Goal: Information Seeking & Learning: Learn about a topic

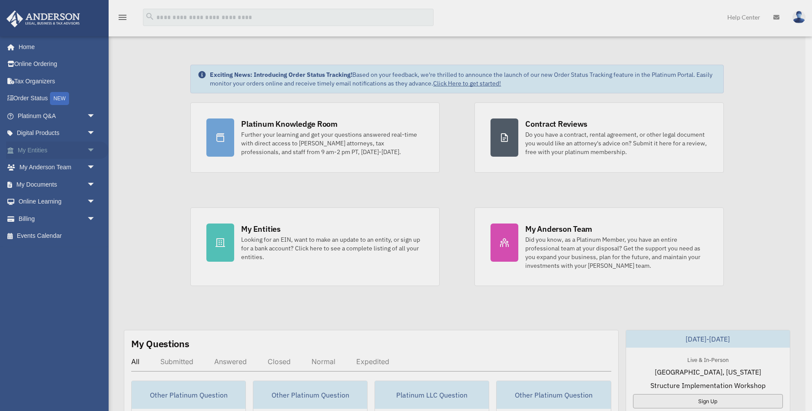
click at [43, 146] on div "x" at bounding box center [406, 205] width 812 height 411
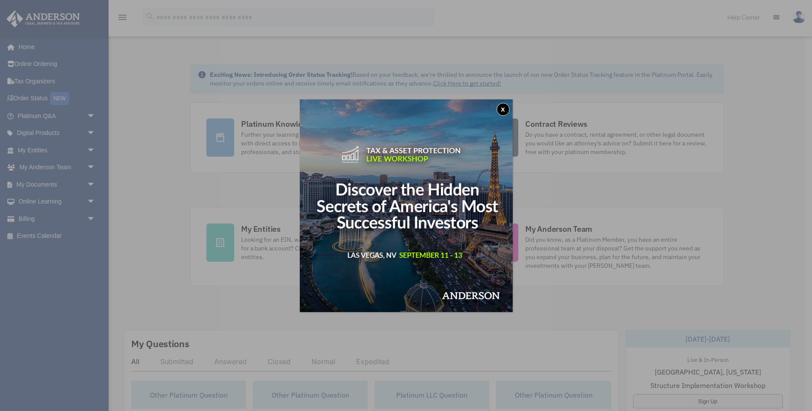
click at [506, 109] on button "x" at bounding box center [502, 109] width 13 height 13
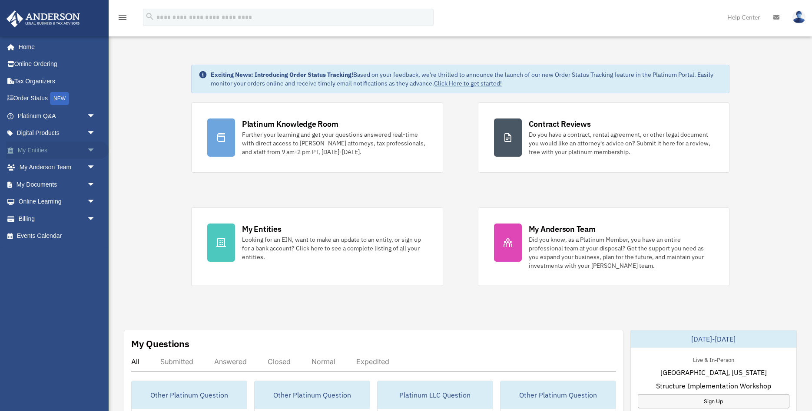
click at [45, 144] on link "My Entities arrow_drop_down" at bounding box center [57, 150] width 102 height 17
click at [94, 149] on span "arrow_drop_down" at bounding box center [95, 151] width 17 height 18
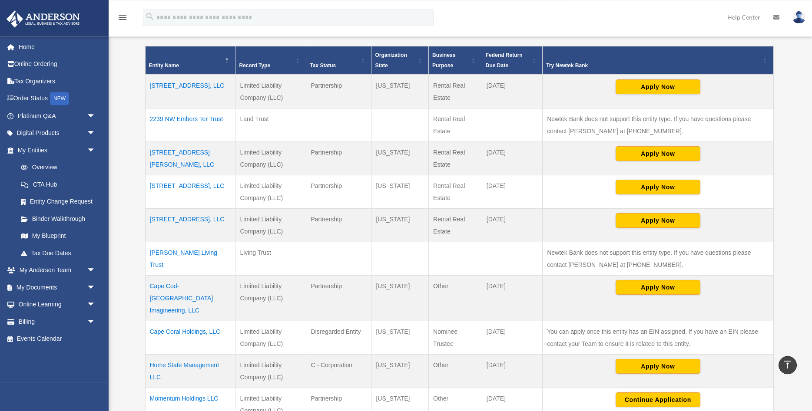
scroll to position [133, 0]
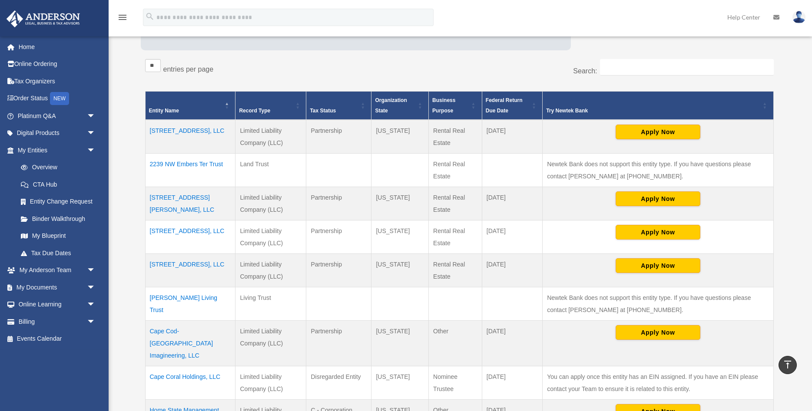
click at [182, 197] on td "2749 Tyndall Drive, LLC" at bounding box center [190, 203] width 90 height 33
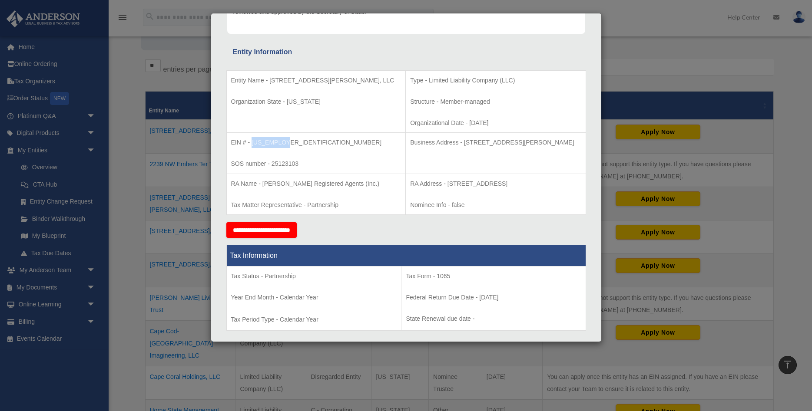
drag, startPoint x: 287, startPoint y: 142, endPoint x: 251, endPoint y: 143, distance: 36.1
click at [251, 143] on p "EIN # - 39-2941252" at bounding box center [316, 142] width 170 height 11
copy p "39-2941252"
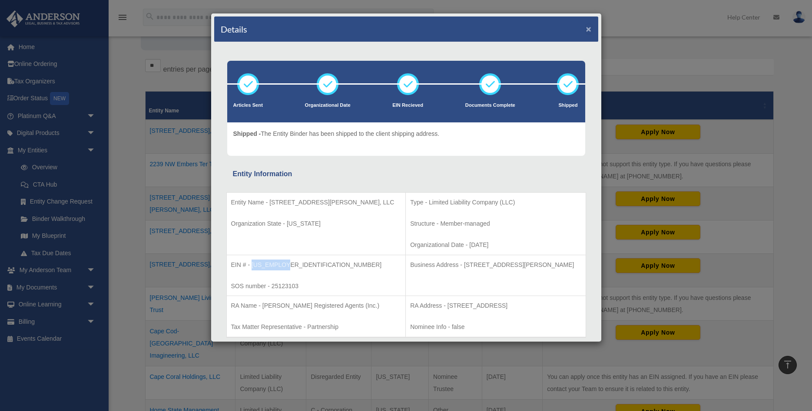
click at [591, 25] on button "×" at bounding box center [589, 28] width 6 height 9
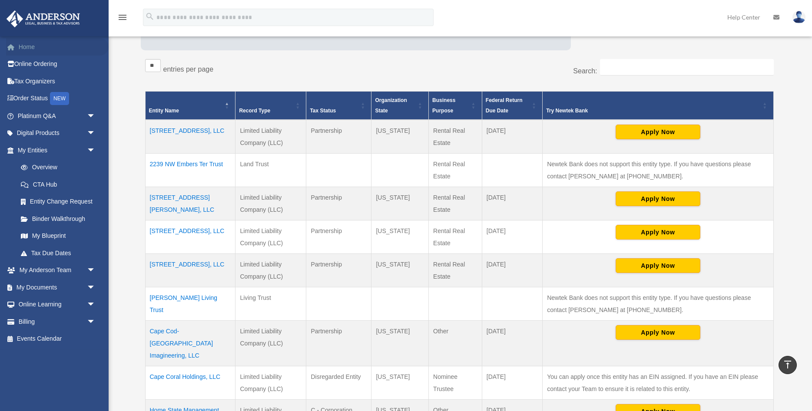
click at [35, 46] on link "Home" at bounding box center [57, 46] width 102 height 17
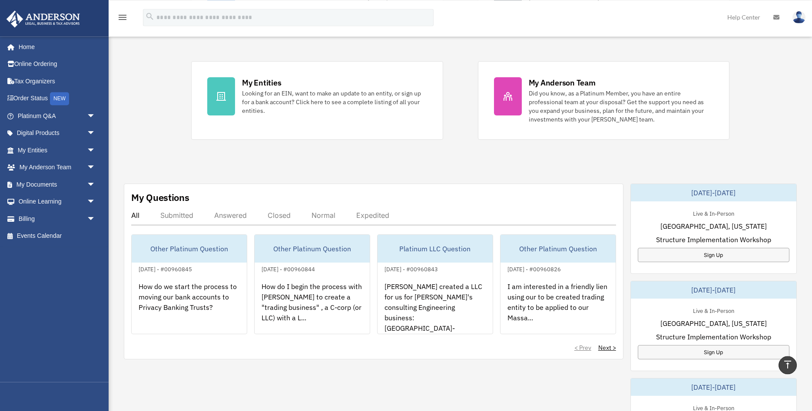
scroll to position [133, 0]
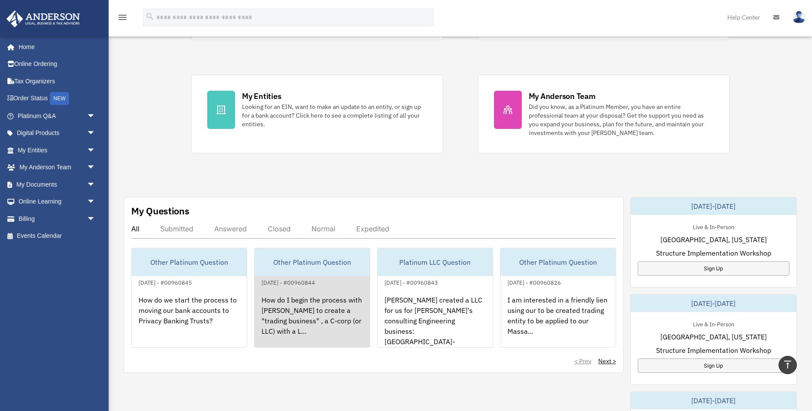
click at [325, 299] on div "How do I begin the process with Anderson to create a "trading business" , a C-c…" at bounding box center [311, 322] width 115 height 68
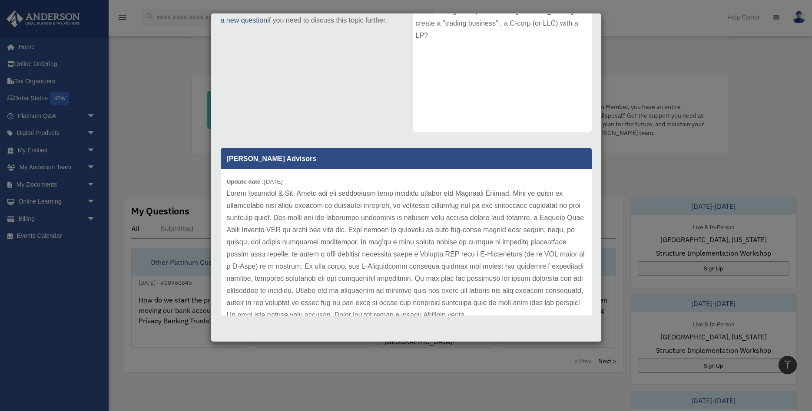
scroll to position [24, 0]
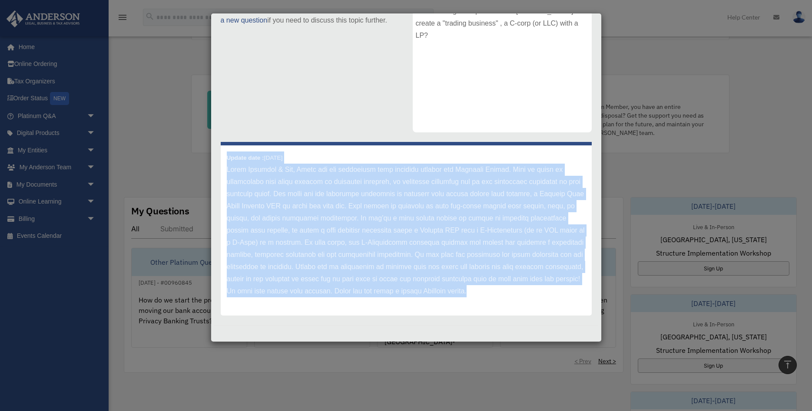
drag, startPoint x: 482, startPoint y: 294, endPoint x: 220, endPoint y: 158, distance: 295.1
click at [220, 158] on div "Anderson Advisors Update date : 05-06-2025" at bounding box center [406, 229] width 384 height 174
copy div "Update date : 05-06-2025 Hello Michelle & Dan, Thank you for submitting your qu…"
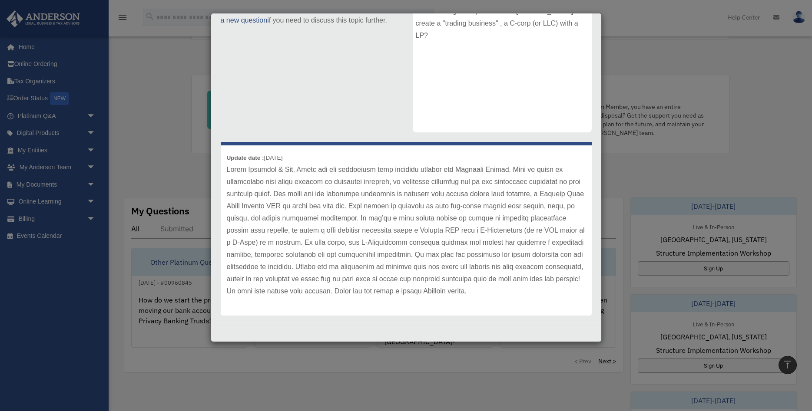
click at [454, 132] on div "Case Description How do I begin the process with Anderson to create a "trading …" at bounding box center [502, 59] width 192 height 160
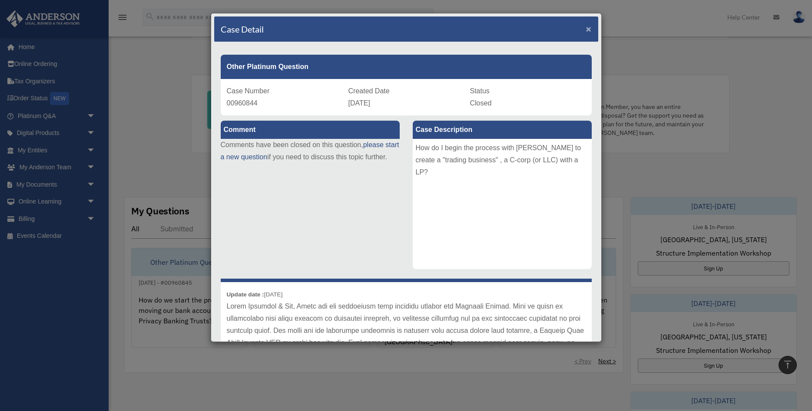
click at [589, 27] on span "×" at bounding box center [589, 29] width 6 height 10
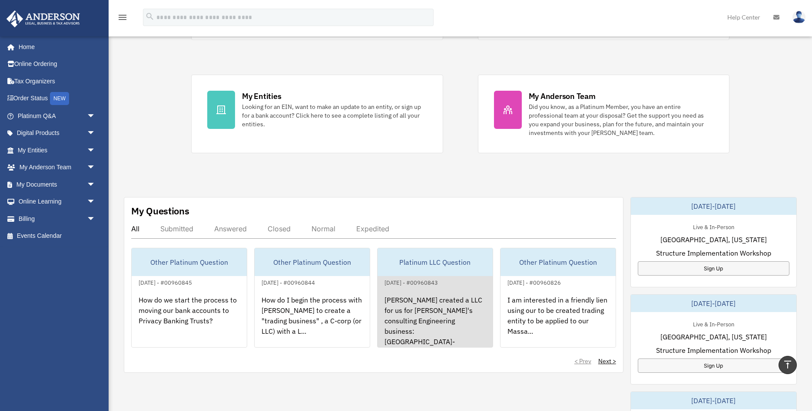
click at [447, 324] on div "[PERSON_NAME] created a LLC for us for [PERSON_NAME]'s consulting Engineering b…" at bounding box center [434, 322] width 115 height 68
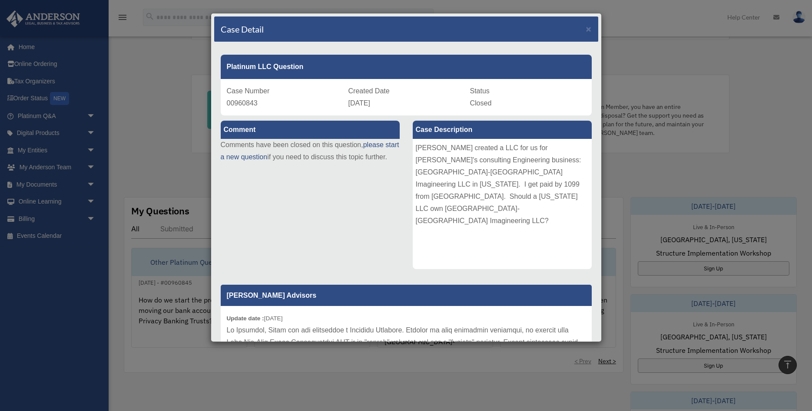
click at [591, 30] on div "Case Detail ×" at bounding box center [406, 30] width 384 height 26
click at [587, 28] on span "×" at bounding box center [589, 29] width 6 height 10
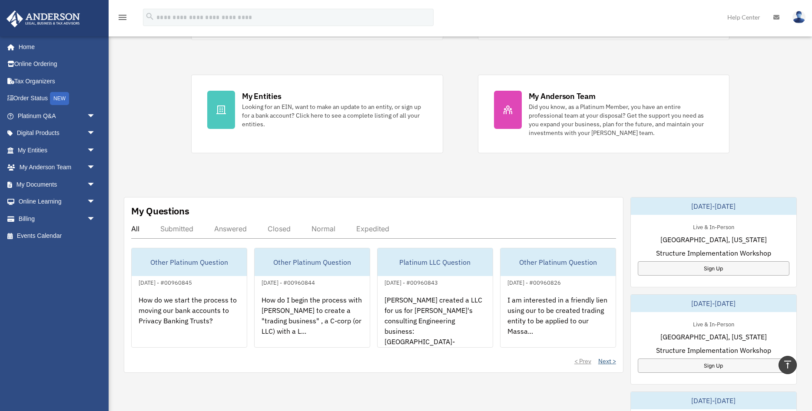
click at [602, 358] on link "Next >" at bounding box center [607, 361] width 18 height 9
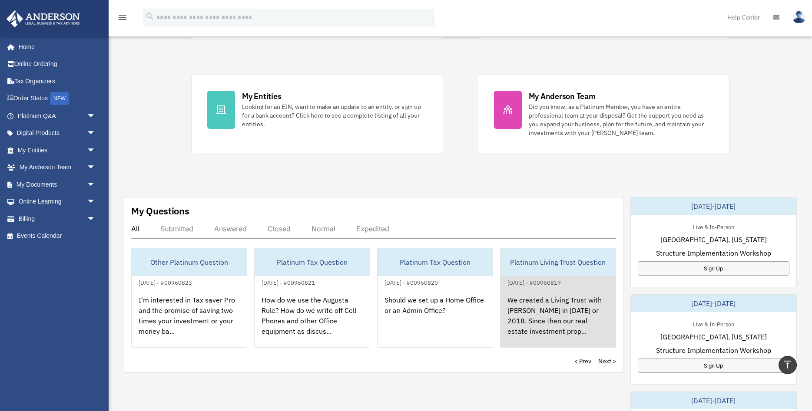
click at [545, 301] on div "We created a Living Trust with Anderson in 2017 or 2018. Since then our real es…" at bounding box center [557, 322] width 115 height 68
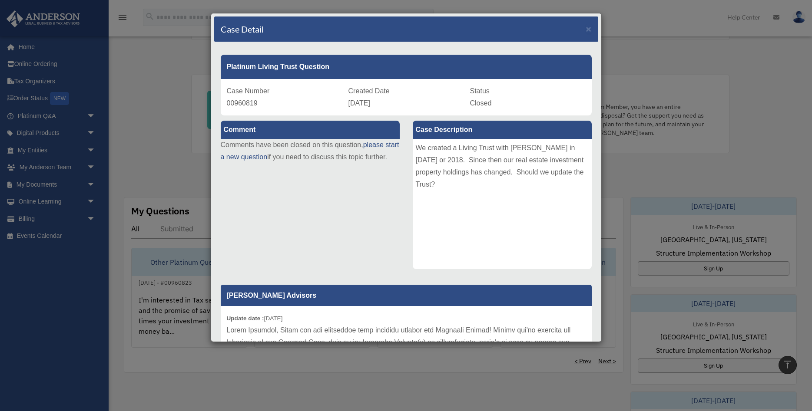
click at [585, 28] on div "Case Detail ×" at bounding box center [406, 30] width 384 height 26
click at [586, 28] on span "×" at bounding box center [589, 29] width 6 height 10
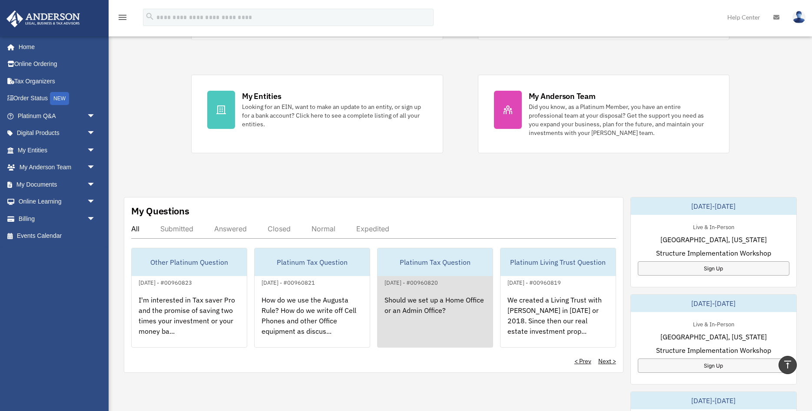
click at [446, 319] on div "Should we set up a Home Office or an Admin Office?" at bounding box center [434, 322] width 115 height 68
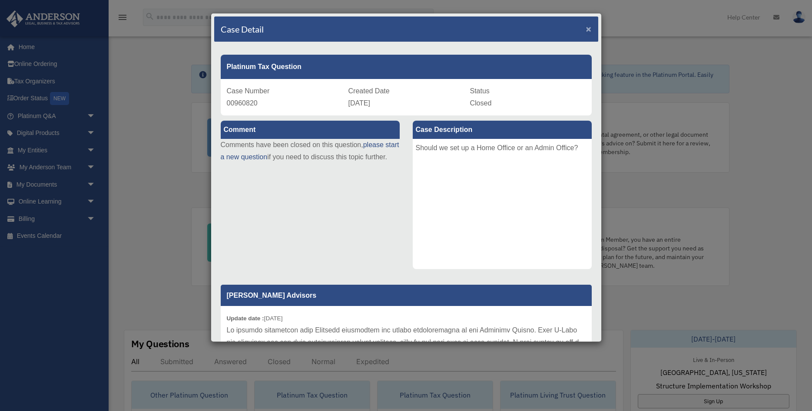
click at [587, 28] on span "×" at bounding box center [589, 29] width 6 height 10
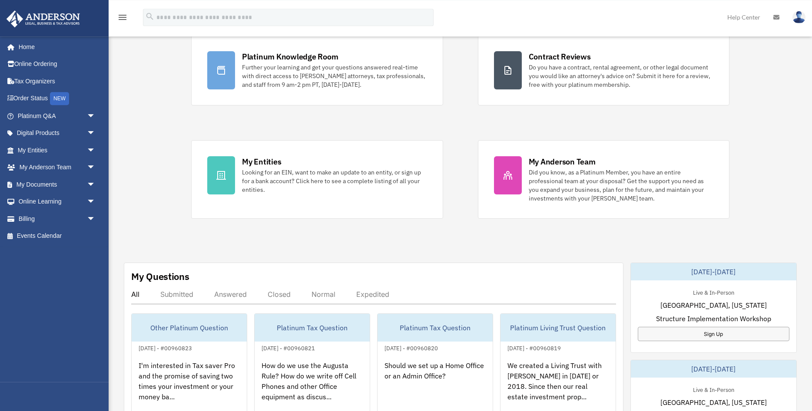
scroll to position [133, 0]
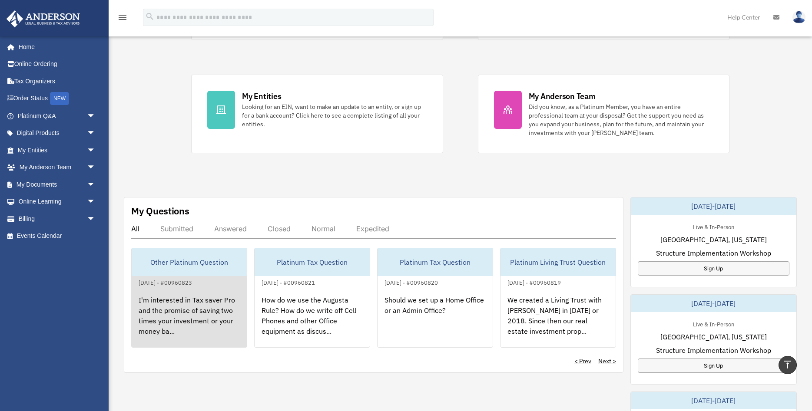
click at [203, 313] on div "I'm interested in Tax saver Pro and the promise of saving two times your invest…" at bounding box center [189, 322] width 115 height 68
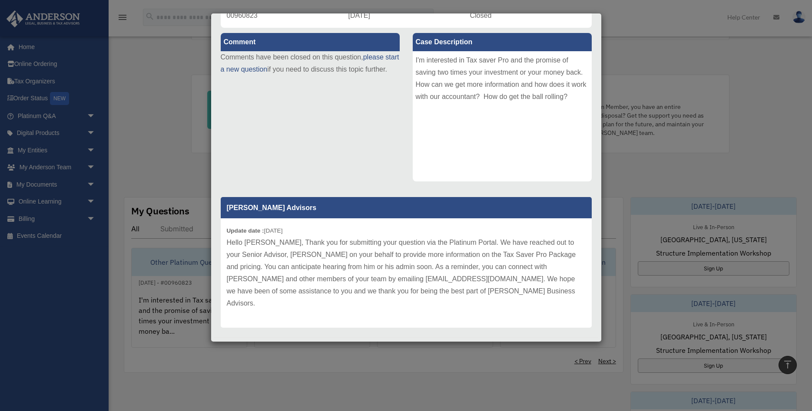
scroll to position [0, 0]
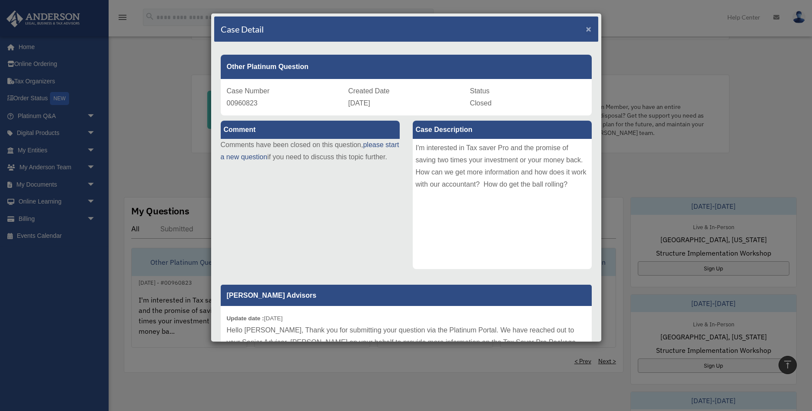
click at [586, 27] on span "×" at bounding box center [589, 29] width 6 height 10
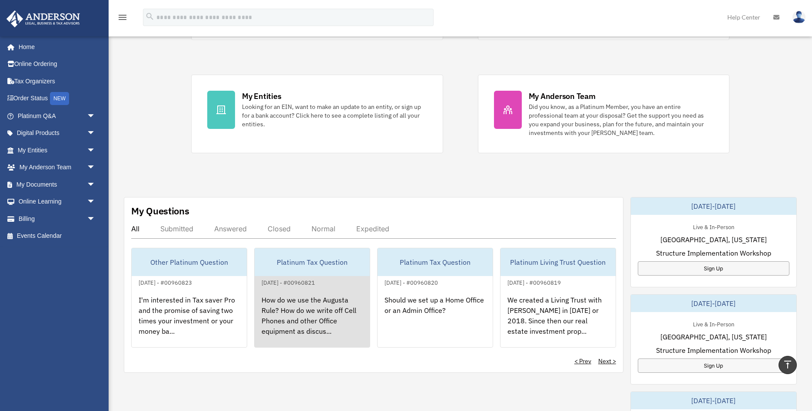
click at [312, 325] on div "How do we use the Augusta Rule? How do we write off Cell Phones and other Offic…" at bounding box center [311, 322] width 115 height 68
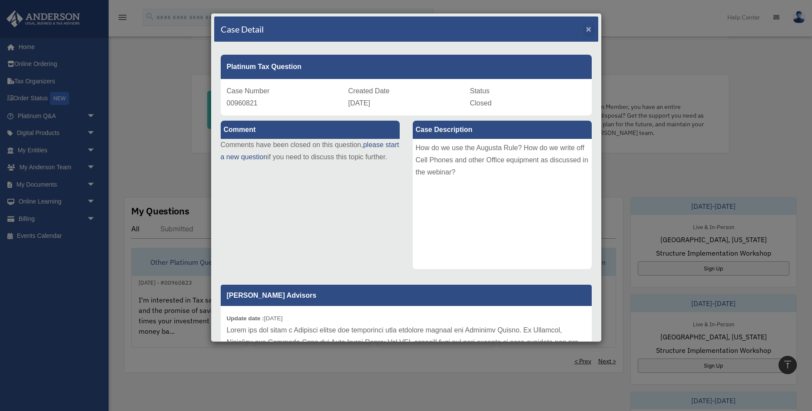
click at [591, 25] on div "Case Detail ×" at bounding box center [406, 30] width 384 height 26
click at [589, 27] on span "×" at bounding box center [589, 29] width 6 height 10
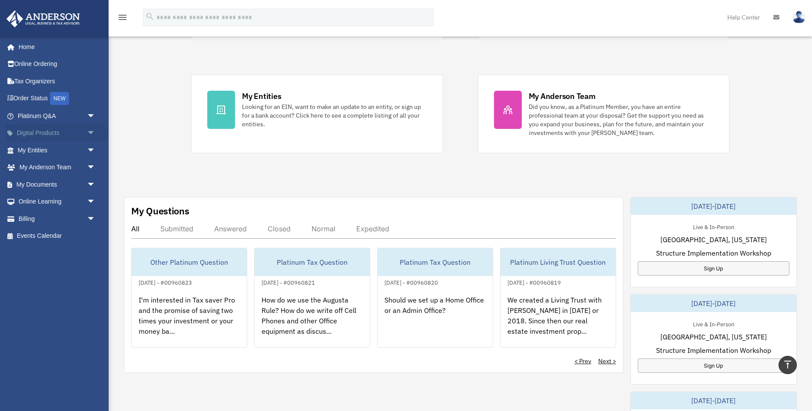
click at [65, 133] on link "Digital Products arrow_drop_down" at bounding box center [57, 133] width 102 height 17
click at [94, 131] on span "arrow_drop_down" at bounding box center [95, 134] width 17 height 18
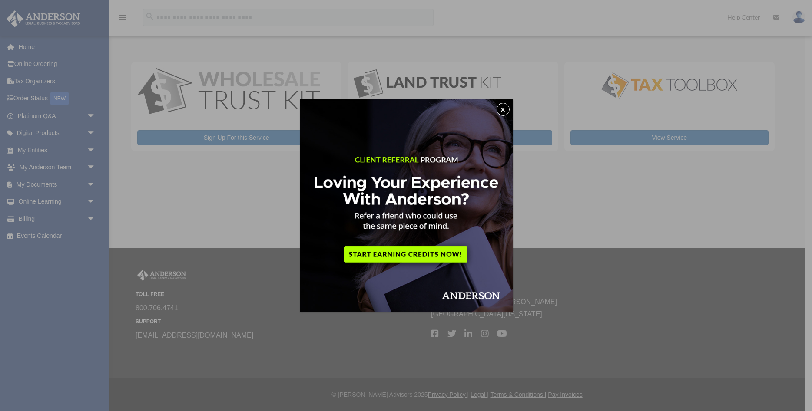
click at [504, 109] on button "x" at bounding box center [502, 109] width 13 height 13
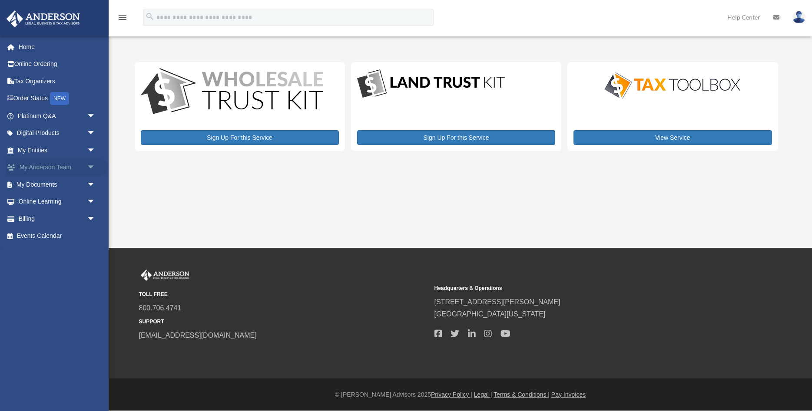
click at [92, 167] on span "arrow_drop_down" at bounding box center [95, 168] width 17 height 18
click at [92, 167] on span "arrow_drop_up" at bounding box center [95, 168] width 17 height 18
click at [90, 199] on span "arrow_drop_down" at bounding box center [95, 202] width 17 height 18
click at [46, 236] on link "Video Training" at bounding box center [60, 236] width 96 height 17
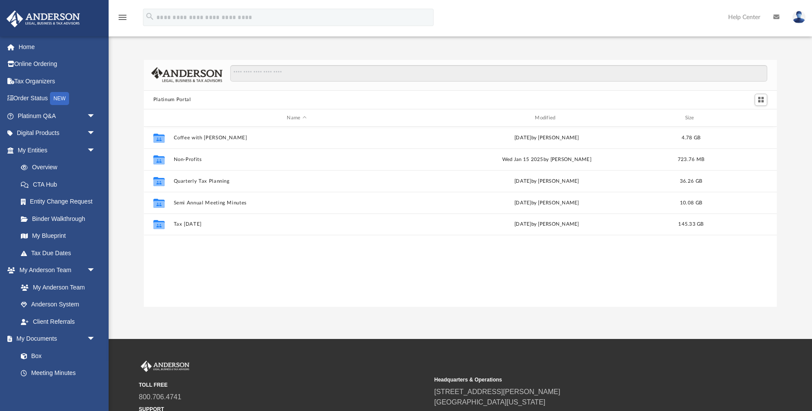
scroll to position [197, 633]
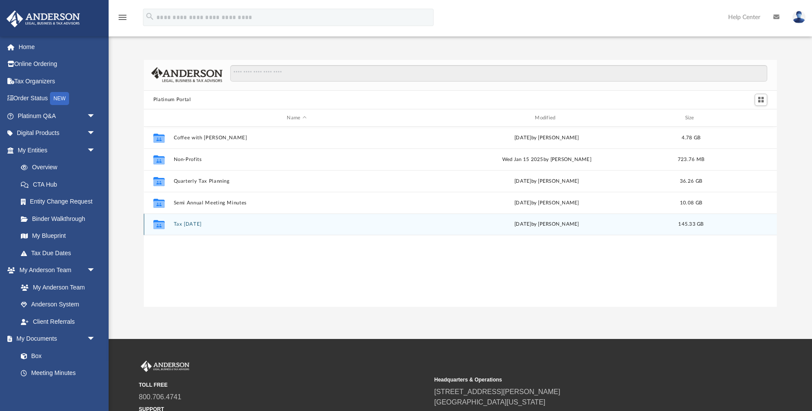
click at [162, 225] on icon "grid" at bounding box center [158, 225] width 11 height 7
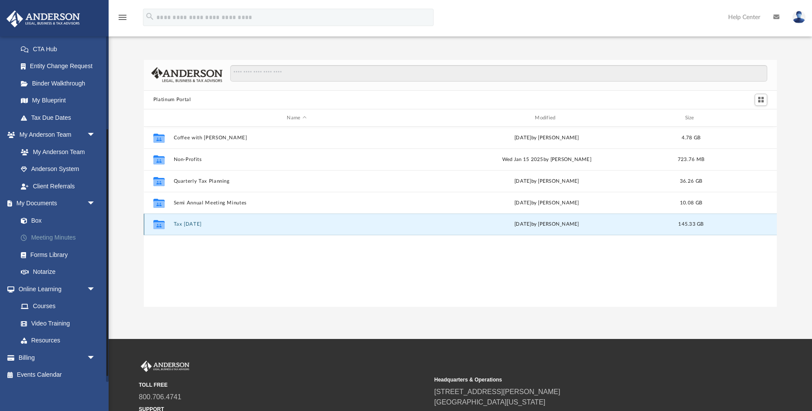
scroll to position [139, 0]
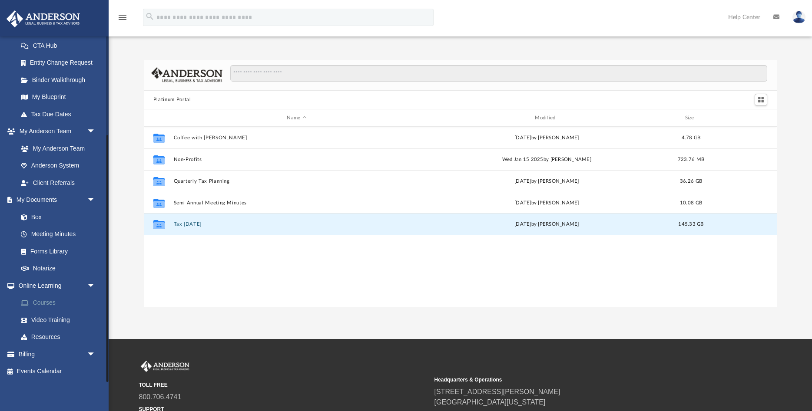
click at [45, 302] on link "Courses" at bounding box center [60, 302] width 96 height 17
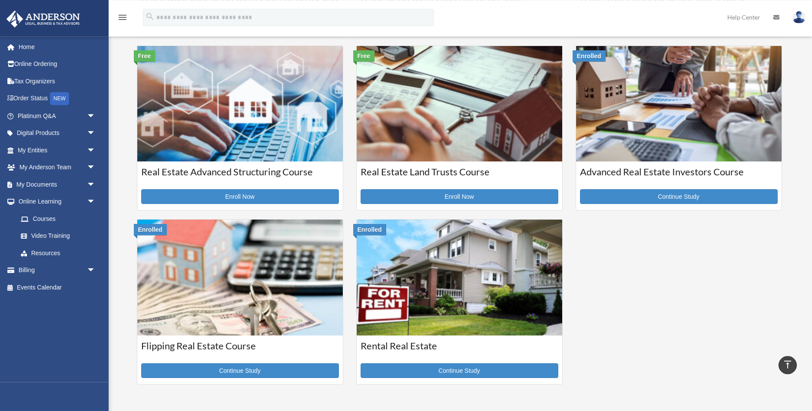
scroll to position [133, 0]
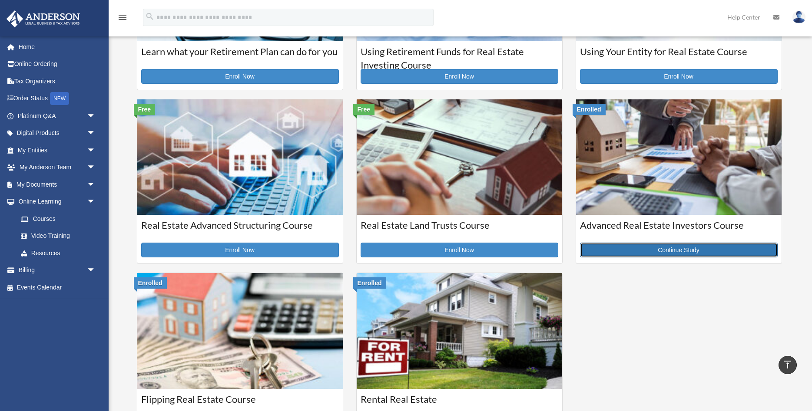
click at [683, 251] on link "Continue Study" at bounding box center [679, 250] width 198 height 15
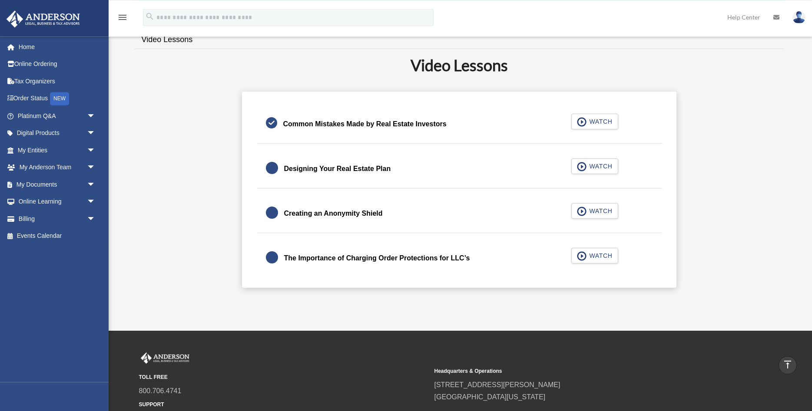
scroll to position [122, 0]
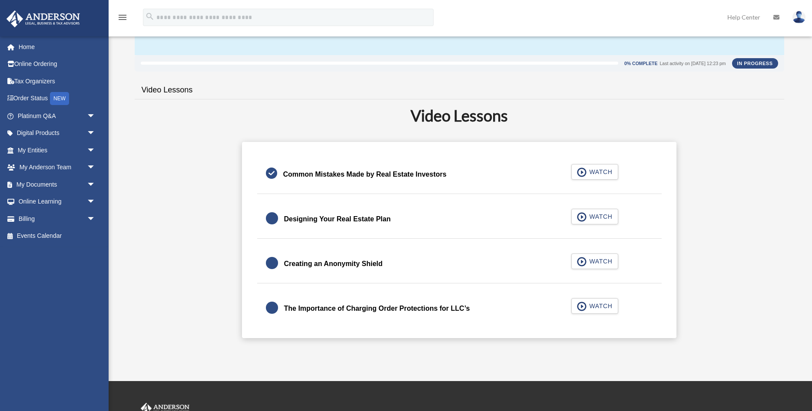
click at [359, 221] on div "Designing Your Real Estate Plan" at bounding box center [337, 219] width 107 height 12
click at [591, 219] on span "WATCH" at bounding box center [599, 216] width 26 height 9
